Goal: Task Accomplishment & Management: Use online tool/utility

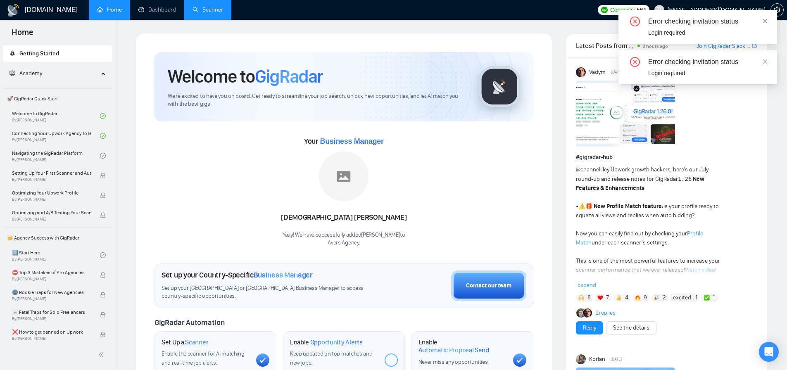
click at [209, 12] on link "Scanner" at bounding box center [207, 9] width 31 height 7
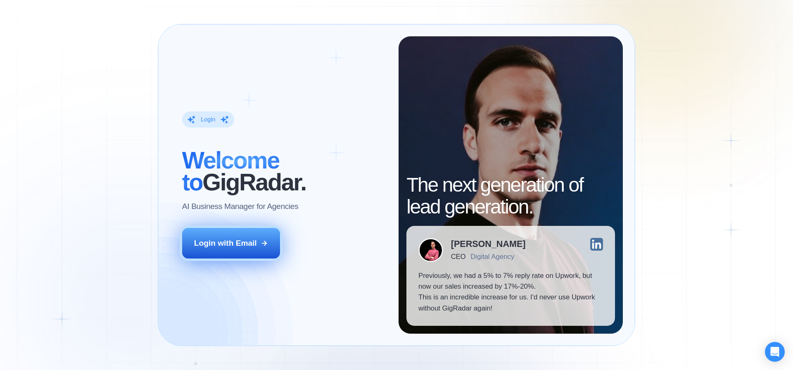
click at [250, 252] on button "Login with Email" at bounding box center [231, 243] width 98 height 31
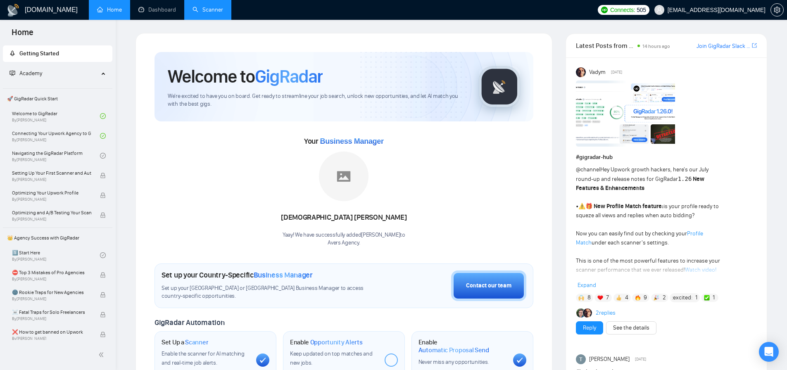
click at [207, 12] on link "Scanner" at bounding box center [207, 9] width 31 height 7
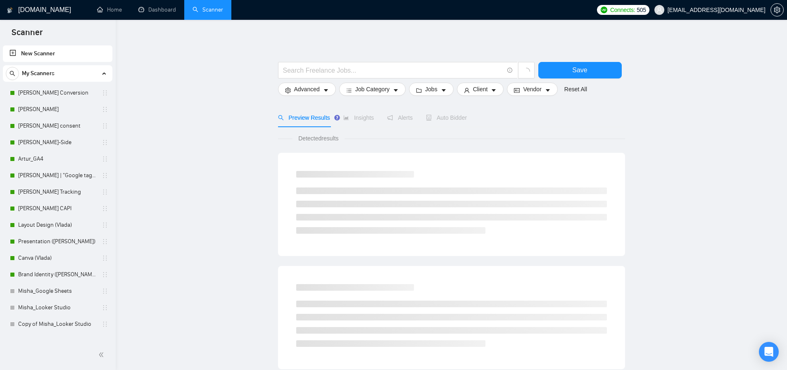
click at [187, 133] on main "Save Advanced Job Category Jobs Client Vendor Reset All Preview Results Insight…" at bounding box center [451, 370] width 645 height 675
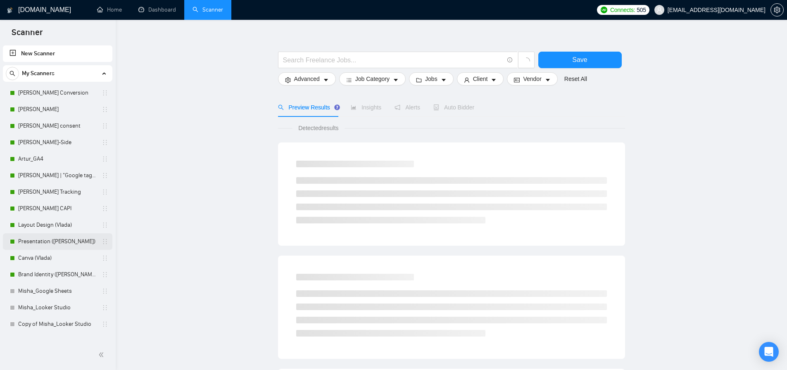
scroll to position [16, 0]
